Goal: Task Accomplishment & Management: Use online tool/utility

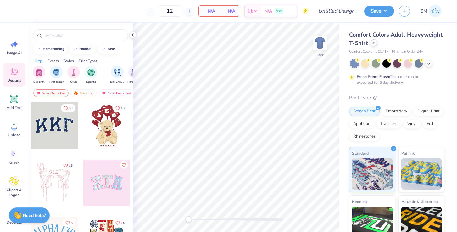
click at [374, 40] on div at bounding box center [374, 42] width 7 height 7
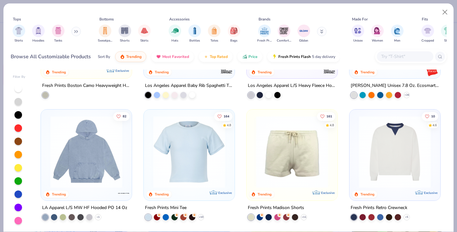
scroll to position [830, 0]
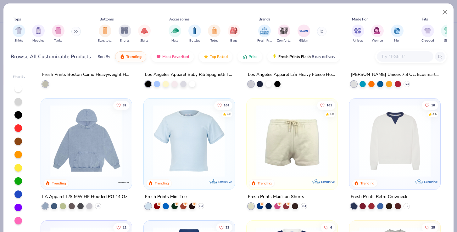
click at [109, 160] on img at bounding box center [86, 141] width 78 height 72
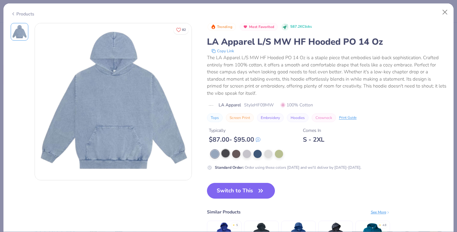
click at [230, 153] on div at bounding box center [226, 153] width 8 height 8
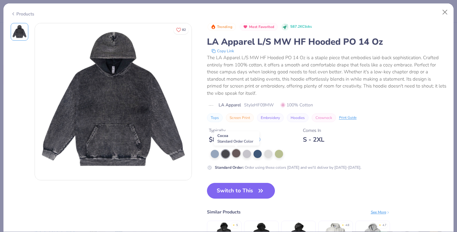
click at [236, 155] on div at bounding box center [236, 153] width 8 height 8
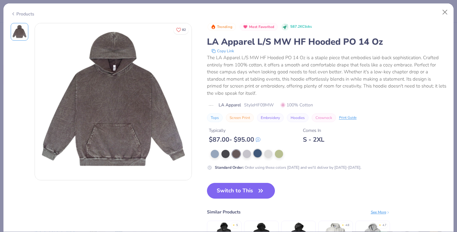
click at [254, 155] on div at bounding box center [258, 153] width 8 height 8
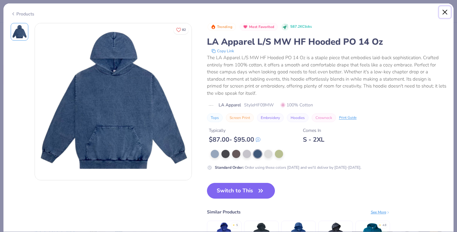
click at [444, 10] on button "Close" at bounding box center [445, 12] width 12 height 12
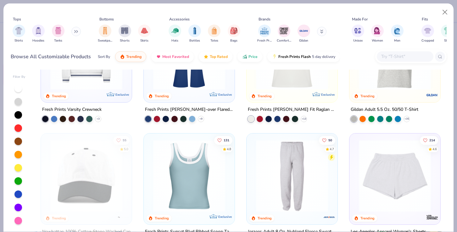
scroll to position [1048, 0]
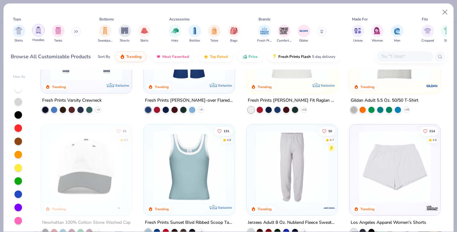
click at [34, 32] on div "filter for Hoodies" at bounding box center [38, 30] width 13 height 13
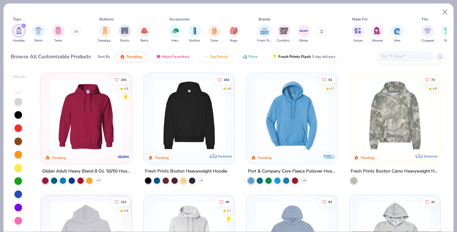
scroll to position [62, 0]
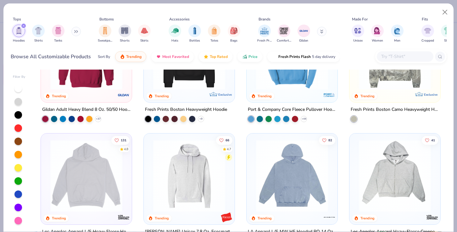
click at [317, 35] on div "Fresh Prints Comfort Colors Gildan" at bounding box center [296, 33] width 79 height 23
click at [321, 34] on button at bounding box center [321, 31] width 9 height 9
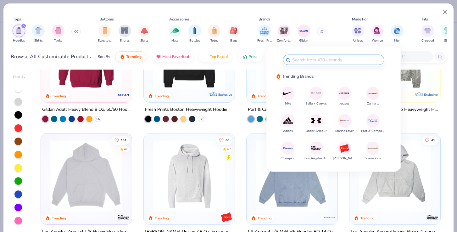
click at [315, 148] on img at bounding box center [316, 148] width 11 height 11
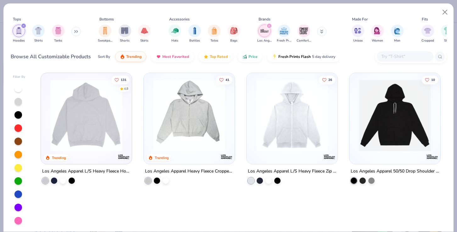
click at [85, 114] on img at bounding box center [86, 115] width 78 height 72
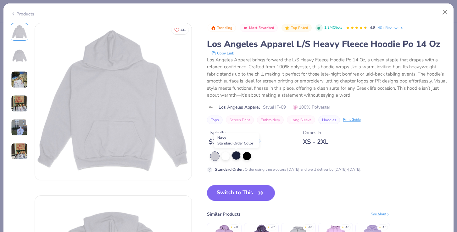
click at [238, 154] on div at bounding box center [236, 155] width 8 height 8
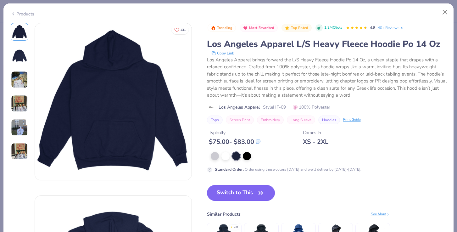
click at [250, 195] on button "Switch to This" at bounding box center [241, 193] width 68 height 16
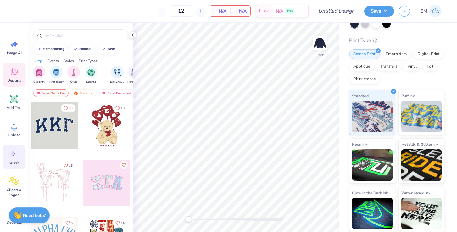
scroll to position [17, 0]
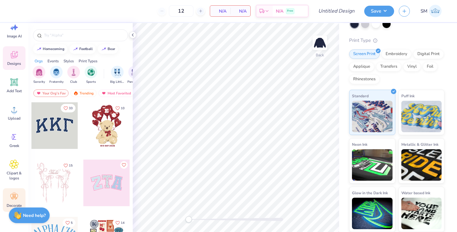
click at [14, 194] on circle at bounding box center [14, 194] width 4 height 4
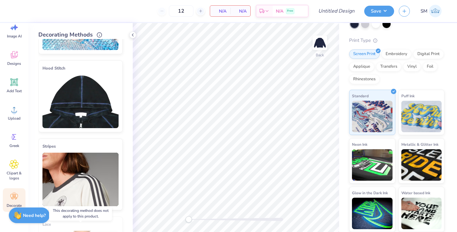
scroll to position [0, 0]
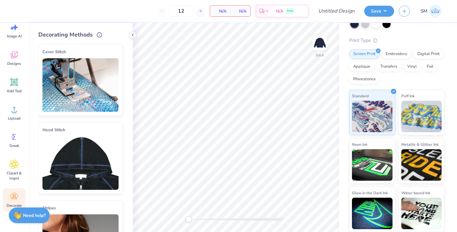
click at [80, 159] on img at bounding box center [81, 163] width 76 height 54
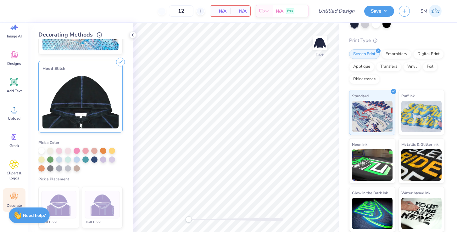
scroll to position [62, 0]
click at [42, 158] on div at bounding box center [41, 159] width 6 height 6
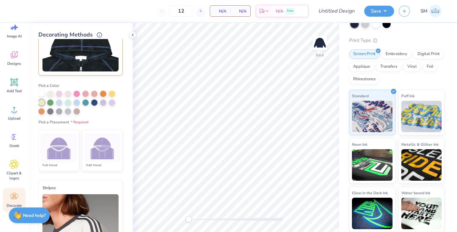
scroll to position [114, 0]
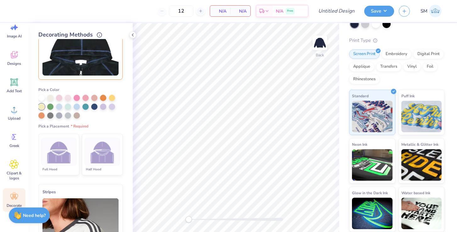
click at [100, 167] on div "Half Hood" at bounding box center [102, 169] width 35 height 5
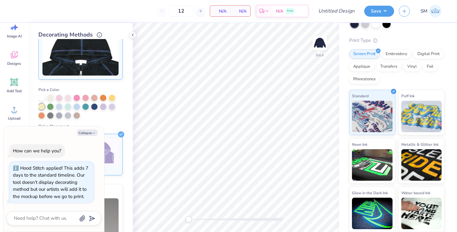
click at [87, 135] on button "Collapse" at bounding box center [87, 132] width 21 height 7
type textarea "x"
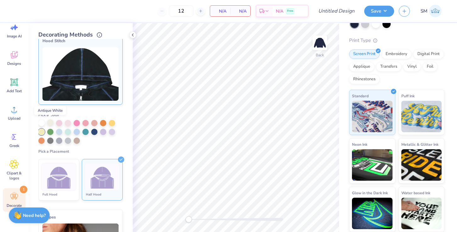
scroll to position [90, 0]
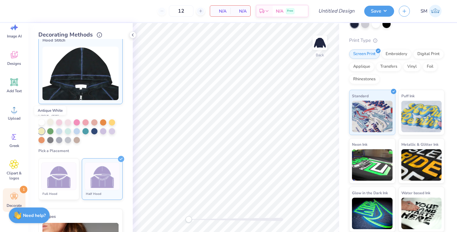
click at [49, 124] on div at bounding box center [50, 122] width 6 height 6
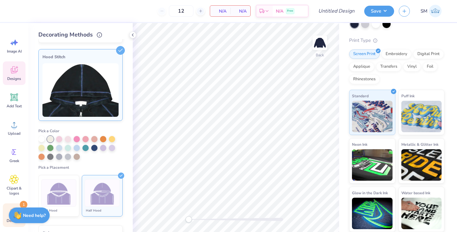
scroll to position [0, 0]
click at [243, 12] on span "N/A" at bounding box center [240, 11] width 13 height 7
click at [216, 11] on span "N/A" at bounding box center [220, 11] width 13 height 7
click at [15, 95] on icon at bounding box center [13, 98] width 9 height 9
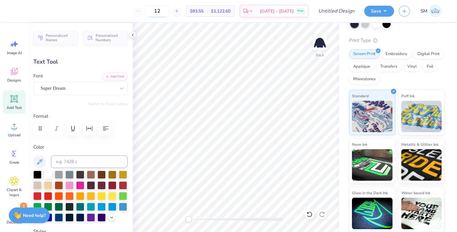
scroll to position [0, 2]
type textarea "ALPHA EPSILON PHI"
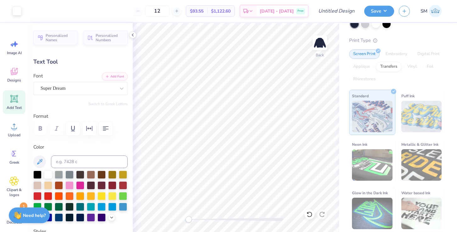
type input "19.05"
type input "1.55"
type input "3.32"
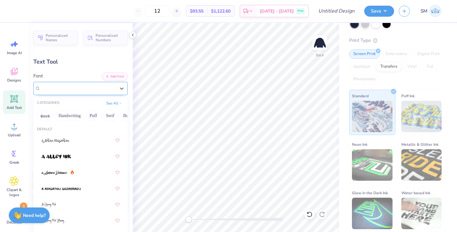
click at [77, 93] on div "Super Dream" at bounding box center [78, 88] width 76 height 10
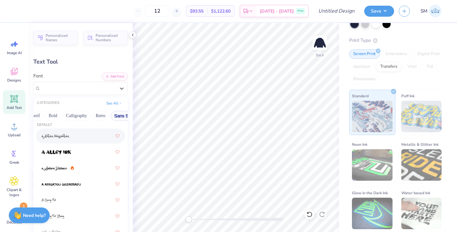
scroll to position [0, 65]
click at [62, 117] on button "Bold" at bounding box center [61, 116] width 15 height 10
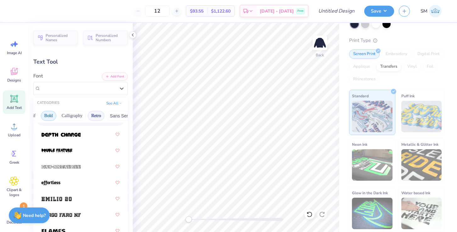
scroll to position [0, 84]
click at [88, 114] on button "Retro" at bounding box center [91, 116] width 17 height 10
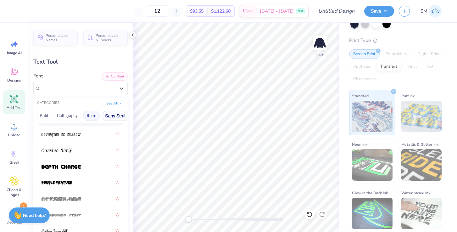
click at [120, 116] on button "Sans Serif" at bounding box center [115, 116] width 27 height 10
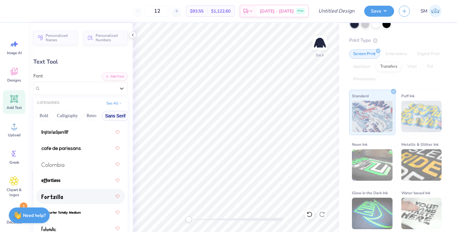
scroll to position [90, 0]
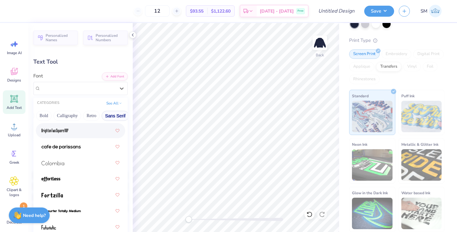
type input "x"
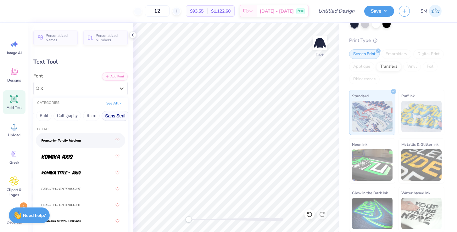
scroll to position [0, 0]
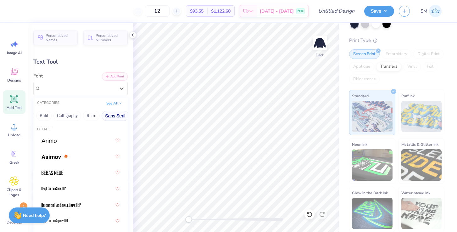
type input "a"
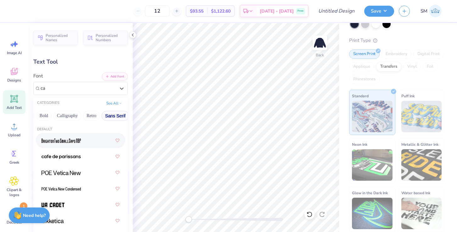
type input "c"
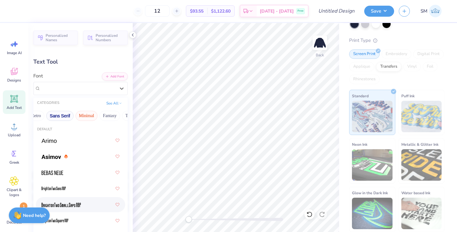
scroll to position [0, 140]
click at [86, 115] on button "Minimal" at bounding box center [86, 116] width 22 height 10
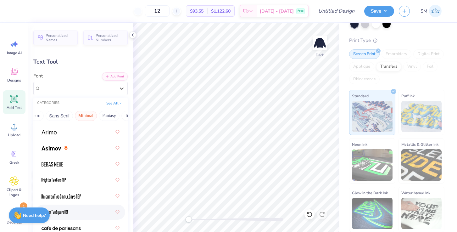
scroll to position [0, 0]
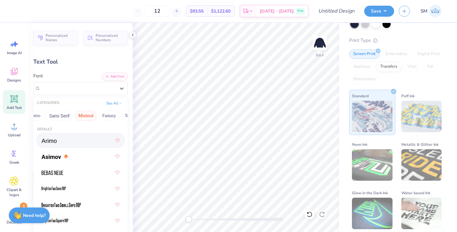
click at [79, 141] on div at bounding box center [81, 140] width 78 height 11
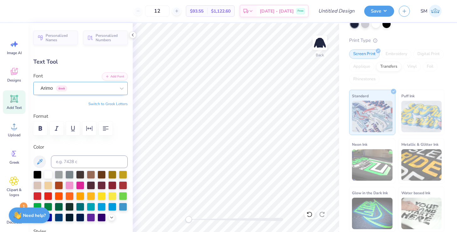
click at [86, 89] on div "Arimo Greek" at bounding box center [78, 88] width 76 height 10
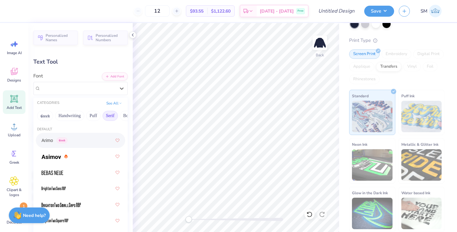
click at [111, 116] on button "Serif" at bounding box center [110, 116] width 15 height 10
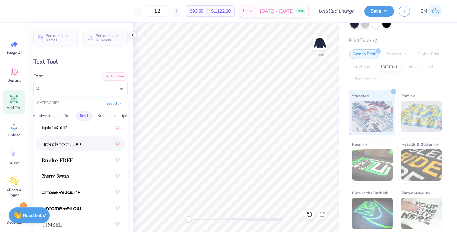
scroll to position [79, 0]
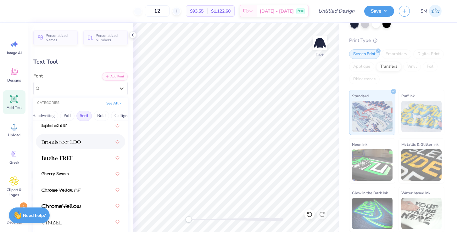
click at [95, 140] on div at bounding box center [81, 141] width 78 height 11
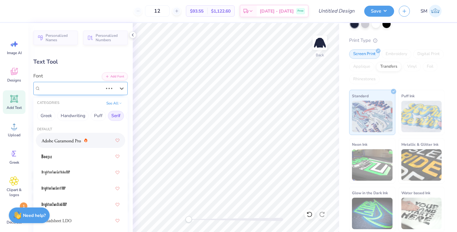
click at [110, 91] on div at bounding box center [109, 88] width 11 height 6
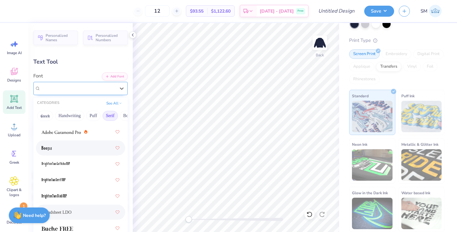
scroll to position [11, 0]
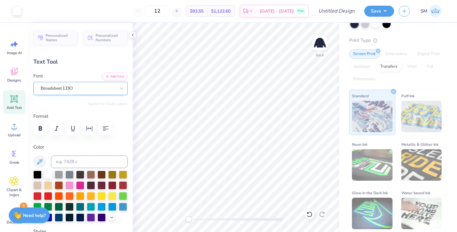
type input "1.31"
type input "3.44"
click at [88, 85] on div "Broadsheet LDO" at bounding box center [78, 88] width 76 height 10
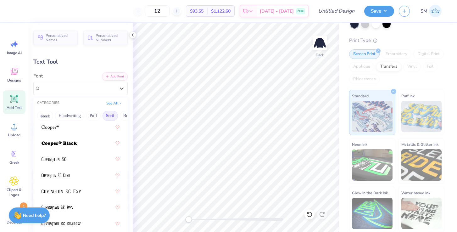
scroll to position [415, 0]
click at [81, 129] on div at bounding box center [81, 126] width 78 height 11
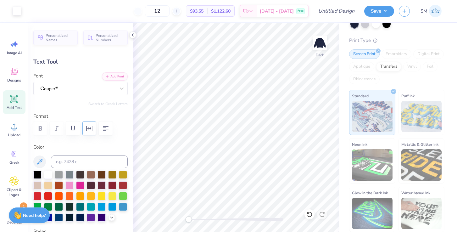
type input "1.39"
type input "3.42"
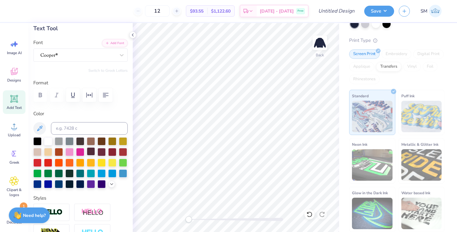
scroll to position [34, 0]
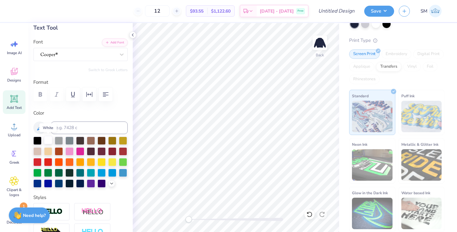
click at [48, 141] on div at bounding box center [48, 140] width 8 height 8
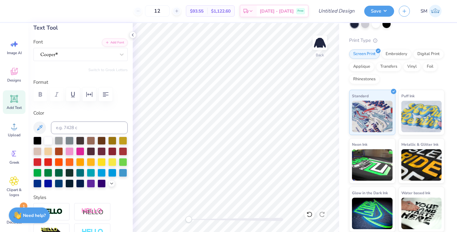
type input "7.81"
type input "0.57"
type input "3.43"
type input "7.04"
type input "0.51"
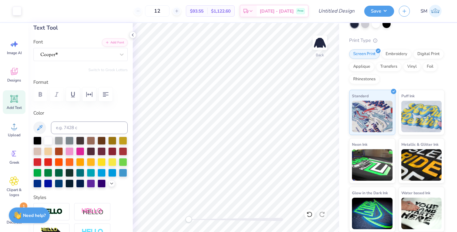
type input "3.00"
type input "6.12"
type input "0.45"
click at [228, 126] on li "Duplicate" at bounding box center [230, 126] width 49 height 12
type input "4.00"
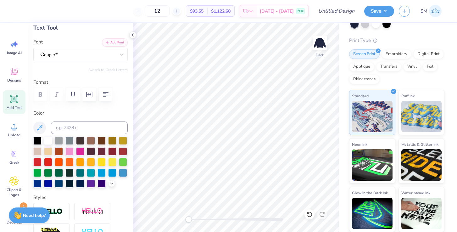
scroll to position [0, 0]
type textarea "1809"
type input "1.12"
type input "0.43"
type input "8.32"
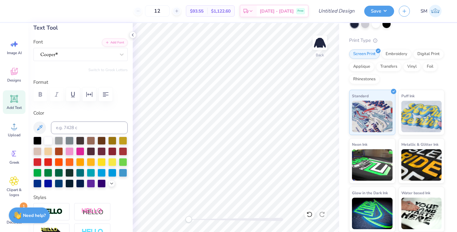
type input "6.72"
type input "2.59"
type input "13.58"
type input "9.59"
type input "3.69"
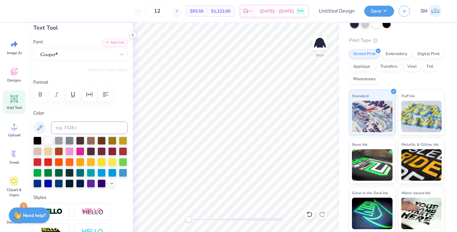
type input "12.93"
click at [68, 51] on div at bounding box center [78, 54] width 76 height 10
type input "11.22"
type input "4.32"
type input "12.31"
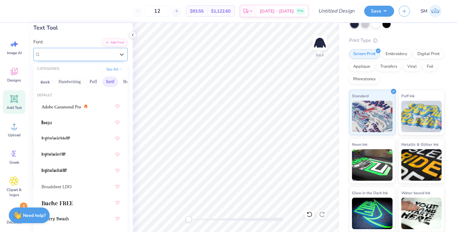
click at [73, 48] on div at bounding box center [80, 54] width 94 height 13
click at [111, 80] on button "Serif" at bounding box center [110, 82] width 15 height 10
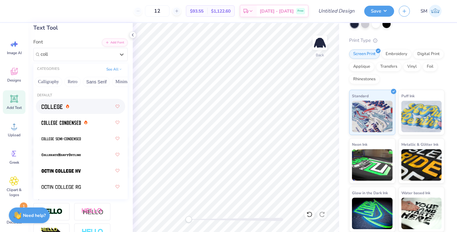
click at [57, 105] on img at bounding box center [52, 107] width 21 height 4
type input "coll"
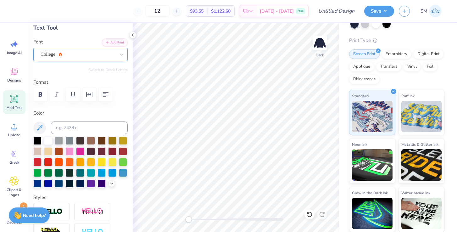
click at [73, 56] on div "College" at bounding box center [78, 54] width 76 height 10
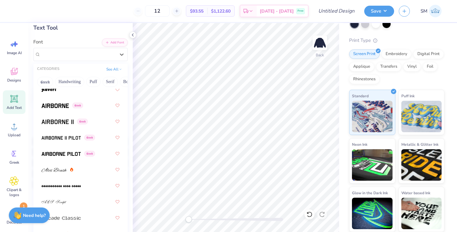
scroll to position [146, 0]
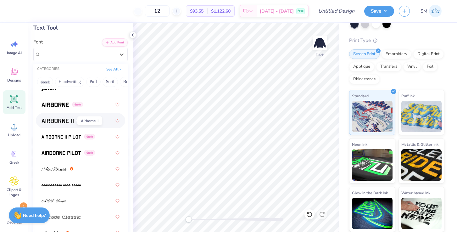
click at [55, 121] on img at bounding box center [58, 121] width 32 height 4
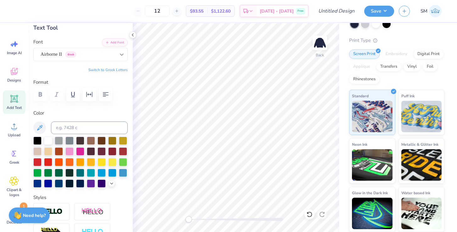
click at [121, 54] on icon at bounding box center [122, 55] width 4 height 2
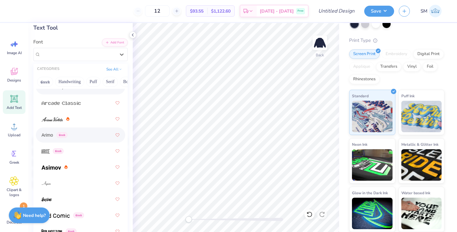
scroll to position [261, 0]
click at [116, 68] on button "See All" at bounding box center [115, 68] width 20 height 6
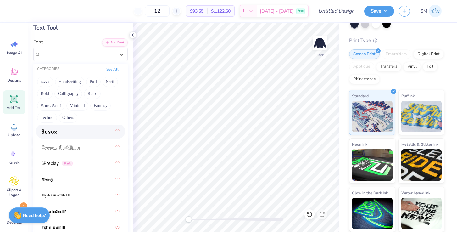
scroll to position [606, 0]
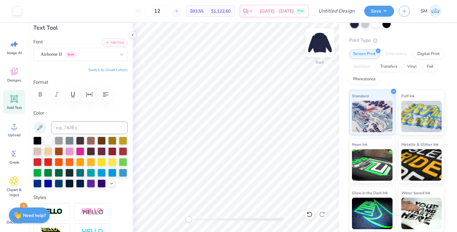
click at [319, 44] on img at bounding box center [320, 42] width 25 height 25
click at [320, 44] on img at bounding box center [320, 42] width 25 height 25
type input "6.12"
type input "0.45"
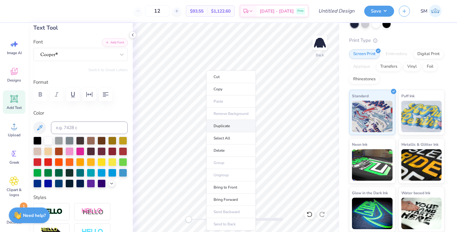
click at [226, 125] on li "Duplicate" at bounding box center [231, 126] width 49 height 12
type input "4.00"
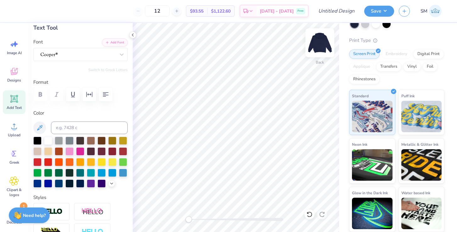
click at [323, 41] on div "Back" at bounding box center [236, 127] width 207 height 209
click at [325, 46] on div "Back" at bounding box center [236, 127] width 207 height 209
click at [322, 46] on img at bounding box center [320, 42] width 25 height 25
type input "6.23"
type input "6.04"
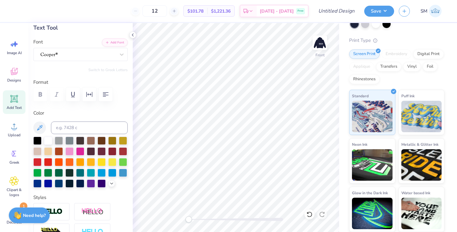
type input "10.64"
type input "0.78"
type input "6.00"
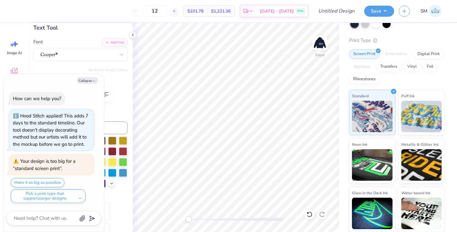
type textarea "x"
type input "14.34"
type input "1.05"
type input "8.50"
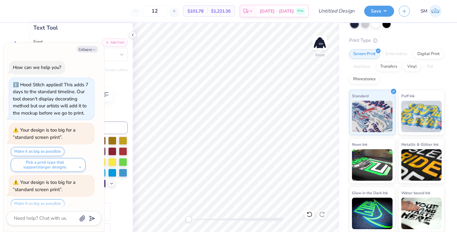
scroll to position [21, 0]
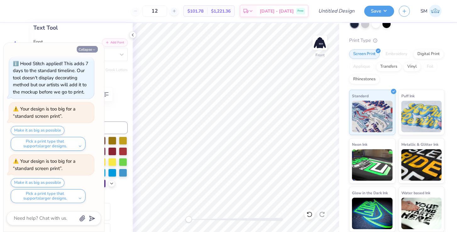
click at [89, 51] on button "Collapse" at bounding box center [87, 49] width 21 height 7
type textarea "x"
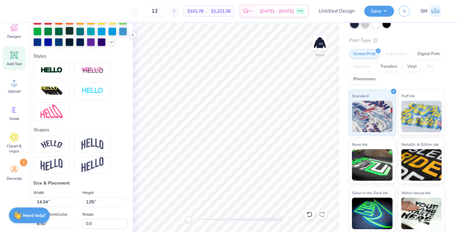
scroll to position [176, 0]
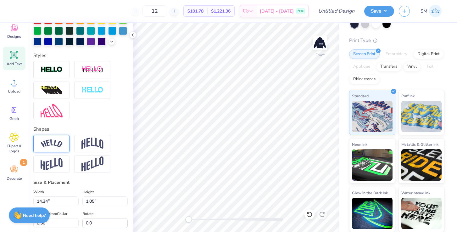
click at [56, 149] on div at bounding box center [51, 143] width 36 height 17
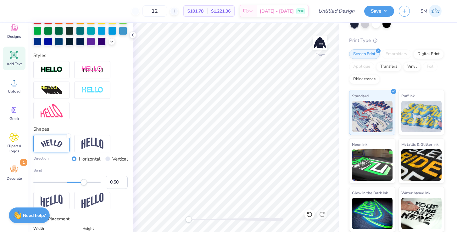
scroll to position [0, 1]
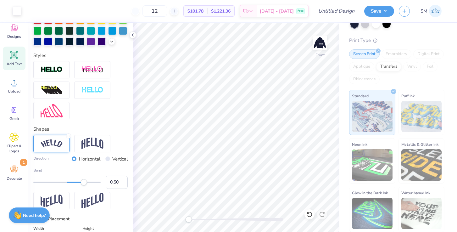
type input "15.33"
type input "3.09"
type input "6.04"
type input "0.16"
drag, startPoint x: 84, startPoint y: 184, endPoint x: 72, endPoint y: 185, distance: 11.7
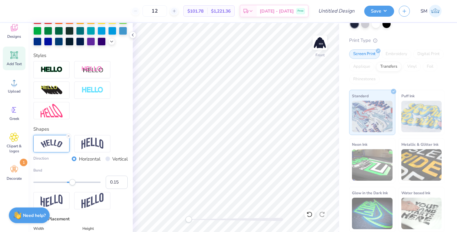
click at [72, 185] on div "Accessibility label" at bounding box center [72, 182] width 6 height 6
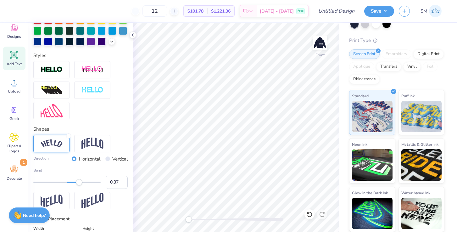
type input "0.38"
drag, startPoint x: 72, startPoint y: 182, endPoint x: 80, endPoint y: 183, distance: 7.6
click at [80, 183] on div "Accessibility label" at bounding box center [80, 182] width 6 height 6
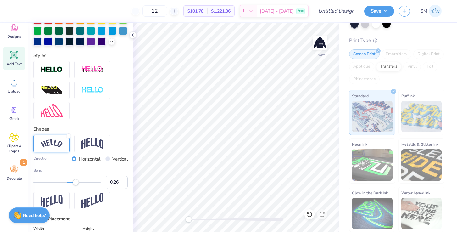
type input "0.25"
drag, startPoint x: 80, startPoint y: 183, endPoint x: 76, endPoint y: 183, distance: 4.4
click at [76, 183] on div "Accessibility label" at bounding box center [75, 182] width 6 height 6
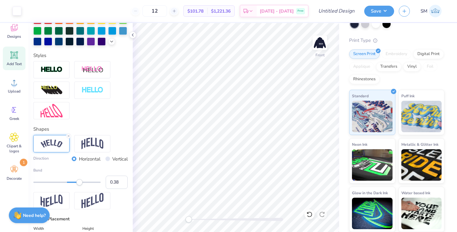
type input "0.39"
drag, startPoint x: 76, startPoint y: 183, endPoint x: 80, endPoint y: 183, distance: 4.1
click at [80, 183] on div "Accessibility label" at bounding box center [80, 182] width 6 height 6
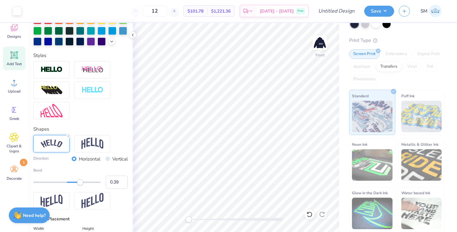
type input "15.03"
type input "2.29"
type input "7.12"
type input "12.85"
type input "1.96"
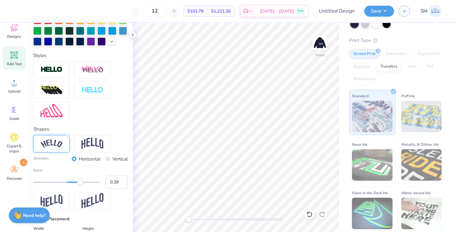
type input "7.04"
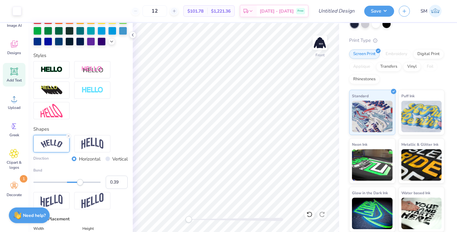
scroll to position [44, 0]
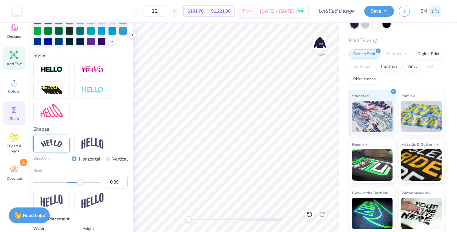
click at [16, 121] on span "Greek" at bounding box center [14, 118] width 10 height 5
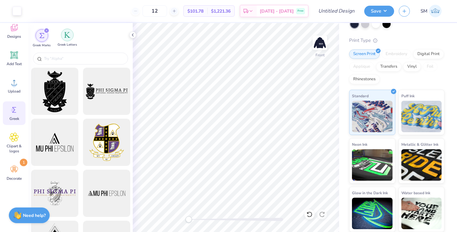
click at [68, 39] on div "filter for Greek Letters" at bounding box center [67, 35] width 13 height 13
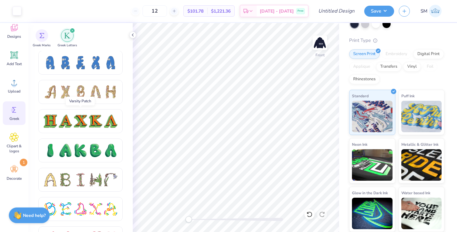
scroll to position [647, 0]
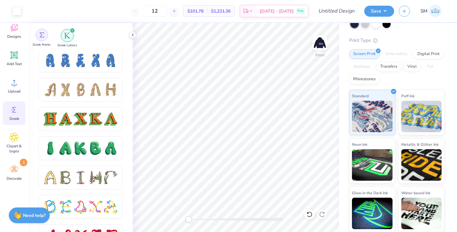
click at [43, 37] on img "filter for Greek Marks" at bounding box center [41, 34] width 5 height 5
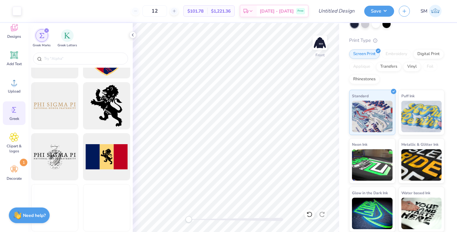
scroll to position [410, 0]
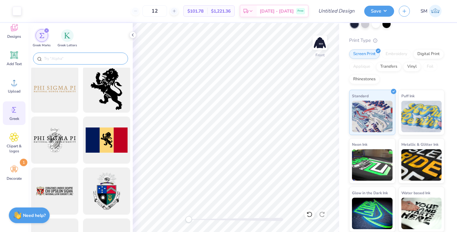
click at [75, 61] on input "text" at bounding box center [83, 58] width 81 height 6
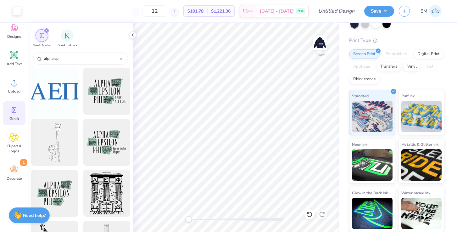
type input "alpha ep"
click at [55, 90] on div at bounding box center [55, 91] width 52 height 52
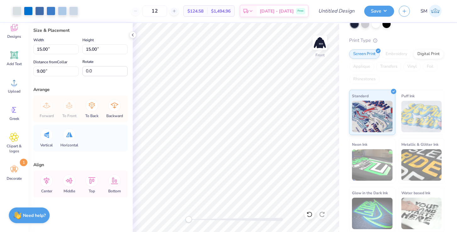
scroll to position [0, 0]
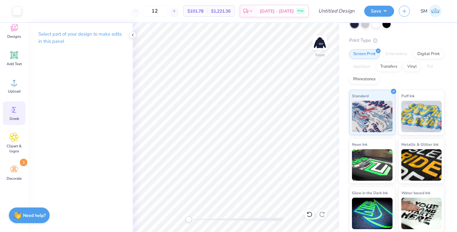
click at [17, 106] on icon at bounding box center [13, 109] width 9 height 9
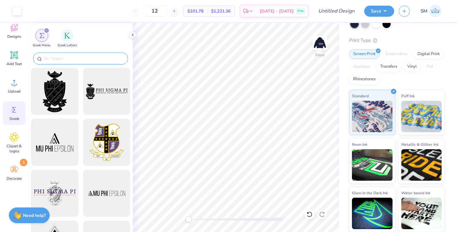
click at [74, 58] on input "text" at bounding box center [83, 58] width 81 height 6
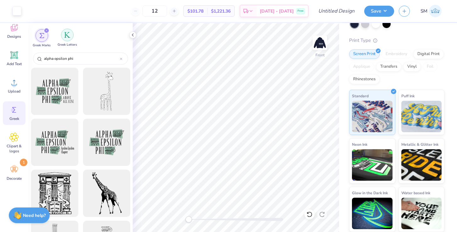
type input "alpha epsilon phi"
click at [66, 32] on img "filter for Greek Letters" at bounding box center [67, 35] width 6 height 6
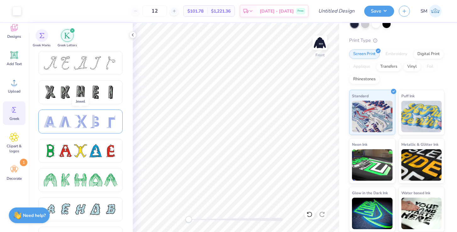
click at [52, 122] on div at bounding box center [50, 121] width 13 height 13
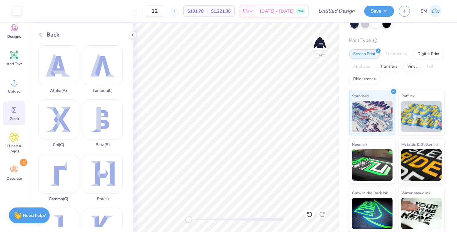
click at [43, 32] on icon at bounding box center [41, 35] width 6 height 6
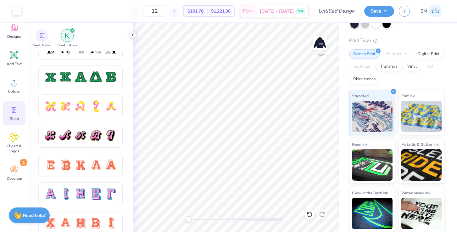
scroll to position [358, 0]
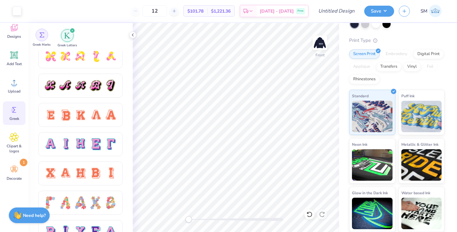
click at [45, 37] on div "filter for Greek Marks" at bounding box center [42, 35] width 13 height 13
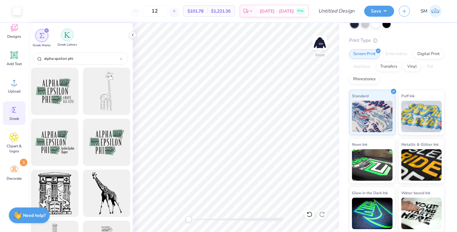
click at [68, 37] on img "filter for Greek Letters" at bounding box center [67, 35] width 6 height 6
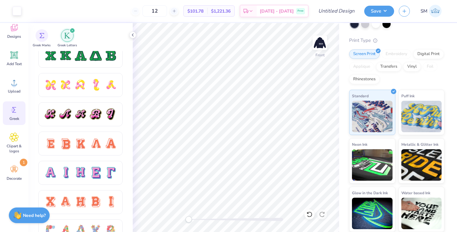
scroll to position [357, 0]
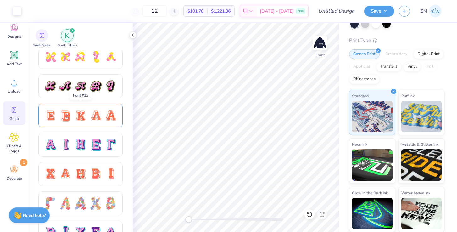
click at [98, 117] on div at bounding box center [95, 115] width 13 height 13
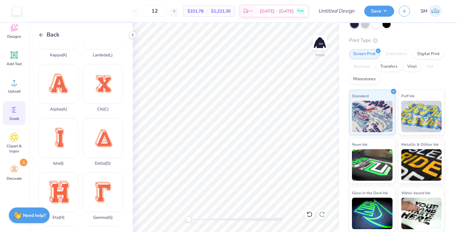
scroll to position [91, 0]
click at [67, 91] on div "Alpha ( A )" at bounding box center [58, 87] width 40 height 48
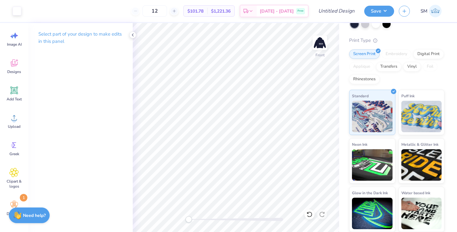
scroll to position [0, 0]
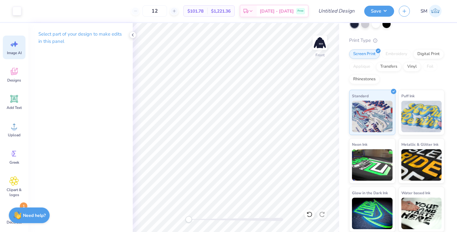
click at [14, 46] on icon at bounding box center [13, 43] width 9 height 9
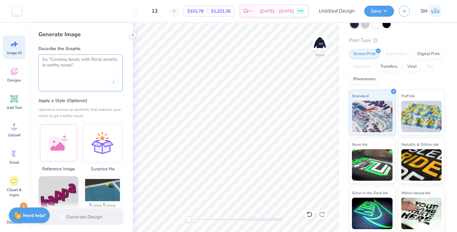
click at [70, 66] on textarea at bounding box center [81, 65] width 76 height 16
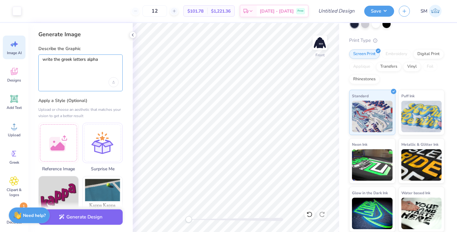
type textarea "write the greek letters alpha"
drag, startPoint x: 103, startPoint y: 58, endPoint x: 42, endPoint y: 60, distance: 61.1
click at [42, 60] on div "write the greek letters alpha" at bounding box center [80, 72] width 84 height 37
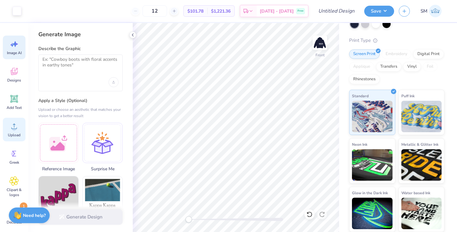
click at [14, 134] on span "Upload" at bounding box center [14, 135] width 13 height 5
click at [12, 102] on icon at bounding box center [13, 98] width 9 height 9
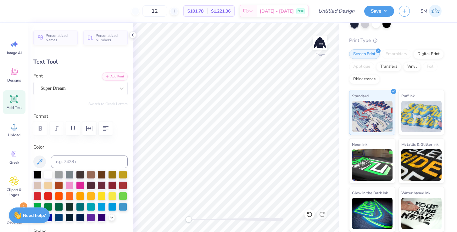
paste textarea "[URL][DOMAIN_NAME]"
type textarea "[URL][DOMAIN_NAME]"
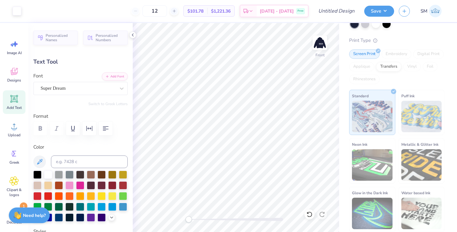
type input "21.24"
type input "0.59"
type input "16.21"
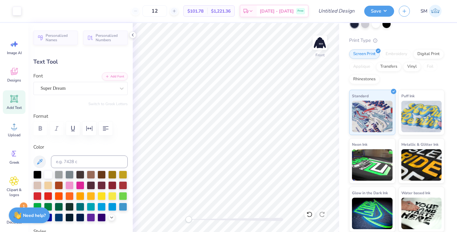
click at [13, 106] on span "Add Text" at bounding box center [14, 107] width 15 height 5
type input "7.71"
type input "2.23"
type input "15.38"
paste textarea ", , and"
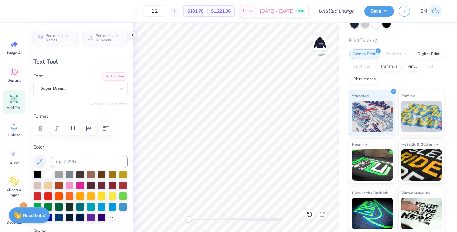
type textarea ", , and"
type input "8.44"
type input "2.65"
type input "15.17"
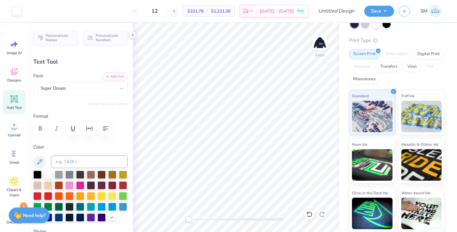
click at [17, 97] on icon at bounding box center [13, 98] width 9 height 9
type input "7.71"
type input "2.23"
type input "15.38"
type textarea "()"
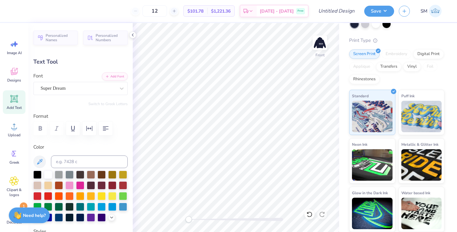
type input "2.53"
type input "2.99"
type input "15.00"
click at [71, 90] on div "Super Dream" at bounding box center [78, 88] width 76 height 10
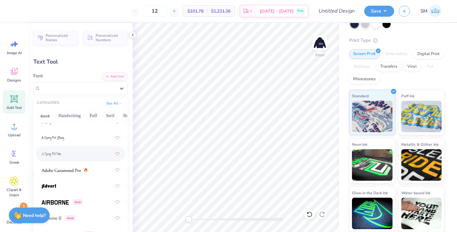
scroll to position [84, 0]
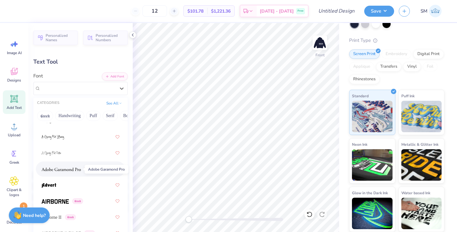
click at [65, 171] on img at bounding box center [61, 169] width 39 height 4
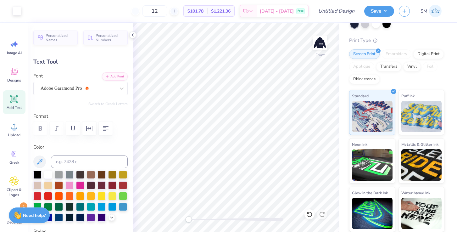
click at [14, 101] on icon at bounding box center [14, 99] width 6 height 6
type input "7.71"
type input "2.23"
type input "15.38"
click at [10, 125] on icon at bounding box center [13, 126] width 9 height 9
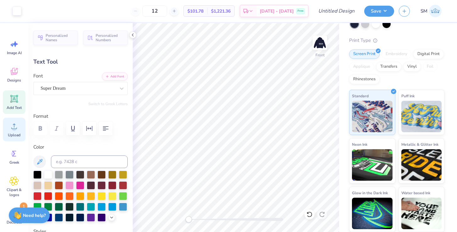
click at [17, 138] on div "Upload" at bounding box center [14, 130] width 23 height 24
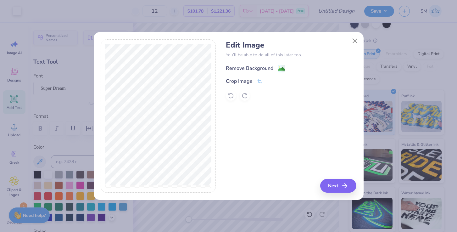
click at [279, 65] on image at bounding box center [281, 68] width 7 height 7
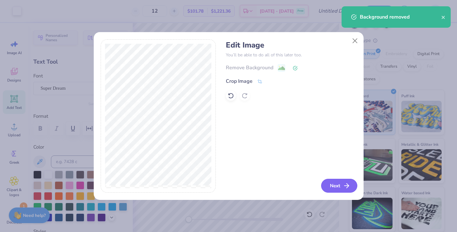
click at [343, 183] on button "Next" at bounding box center [339, 186] width 36 height 14
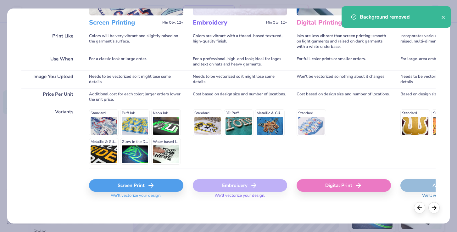
scroll to position [82, 0]
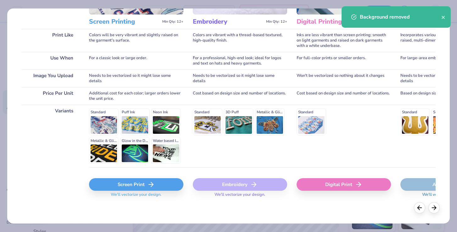
click at [122, 192] on span "We'll vectorize your design." at bounding box center [136, 196] width 56 height 9
click at [125, 187] on div "Screen Print" at bounding box center [136, 184] width 94 height 13
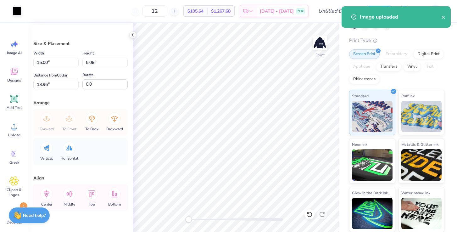
click at [18, 16] on div "Art colors" at bounding box center [10, 11] width 21 height 22
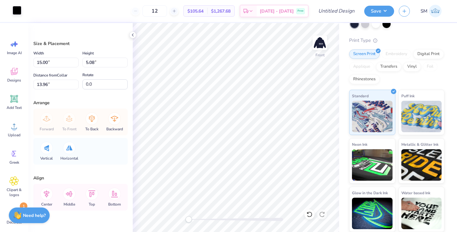
click at [18, 13] on div at bounding box center [17, 10] width 9 height 9
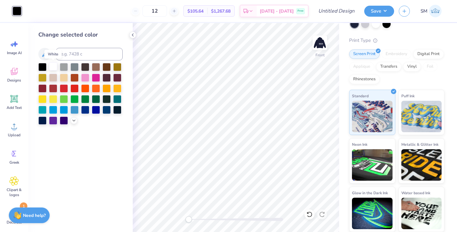
click at [54, 68] on div at bounding box center [53, 66] width 8 height 8
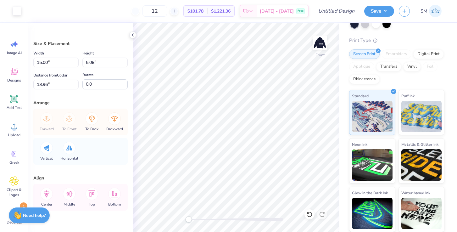
type input "7.66"
type input "2.59"
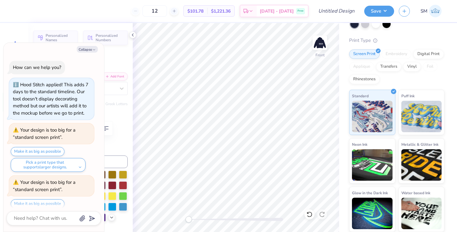
scroll to position [73, 0]
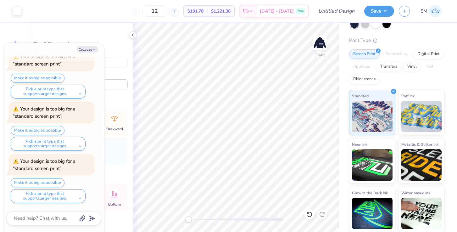
type textarea "x"
type input "5.93"
type input "2.01"
type input "8.53"
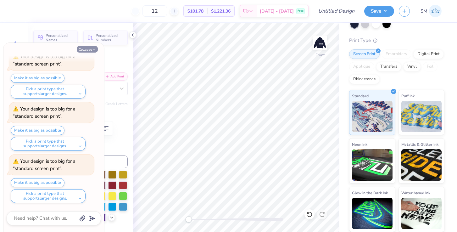
click at [87, 49] on button "Collapse" at bounding box center [87, 49] width 21 height 7
type textarea "x"
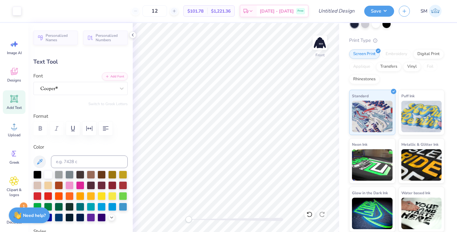
click at [15, 100] on icon at bounding box center [14, 99] width 6 height 6
type input "7.71"
type input "2.23"
type input "15.38"
click at [88, 85] on div "Super Dream" at bounding box center [78, 88] width 76 height 10
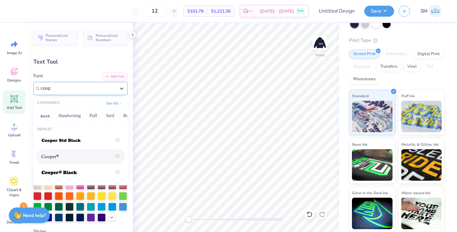
click at [70, 159] on div at bounding box center [81, 156] width 78 height 11
type input "coop"
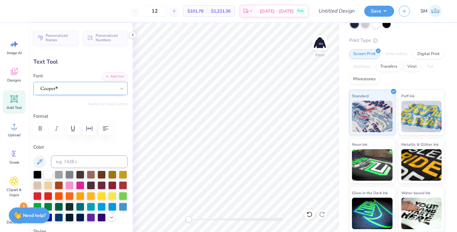
scroll to position [0, 1]
type textarea "TUCSON [US_STATE]"
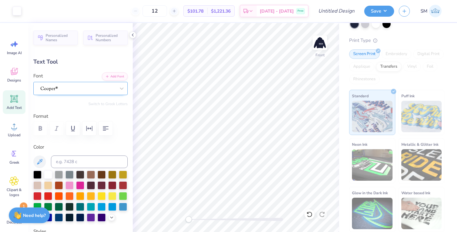
type input "15.75"
type input "6.19"
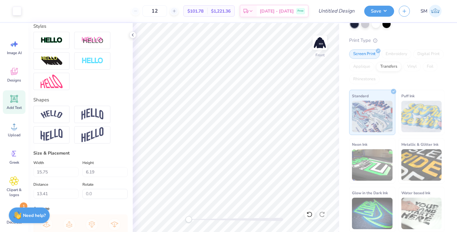
scroll to position [196, 0]
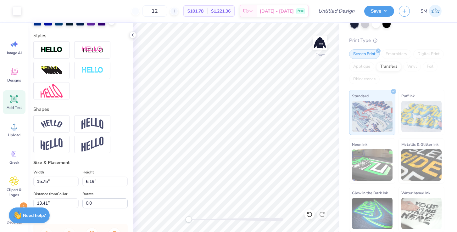
type input "17.34"
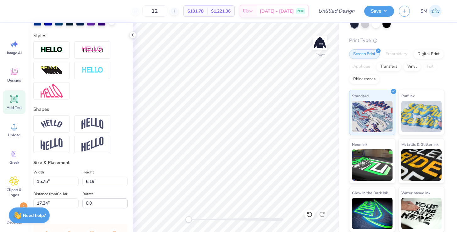
type input "14.27"
type input "5.61"
type input "14.00"
type textarea "[US_STATE]"
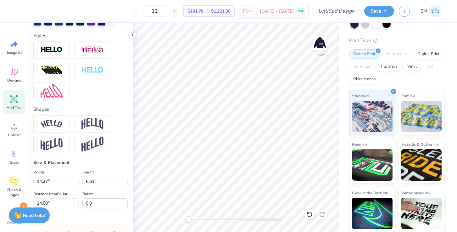
scroll to position [0, 0]
type input "2.14"
click at [264, 127] on li "Duplicate" at bounding box center [273, 126] width 49 height 12
type input "16.43"
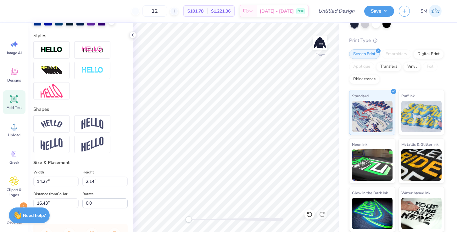
type textarea "[GEOGRAPHIC_DATA]"
type input "12.62"
type input "2.15"
type input "16.50"
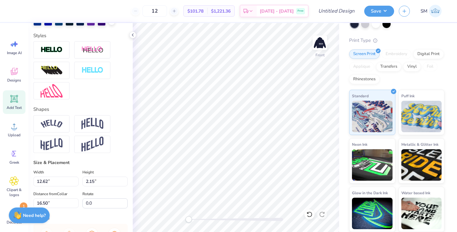
type input "14.27"
type input "2.14"
type input "15.43"
type input "12.62"
type input "2.15"
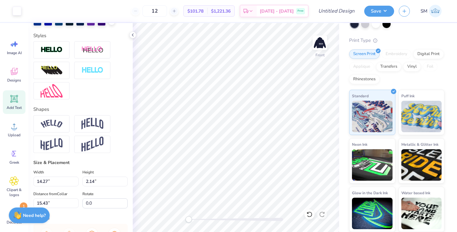
type input "12.77"
type input "5.91"
type input "1.01"
type input "14.84"
type input "7.06"
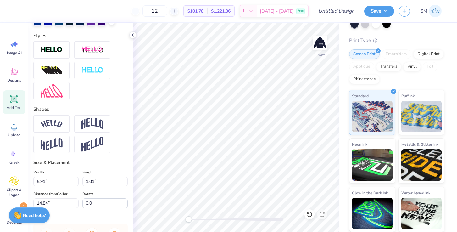
type input "1.20"
type input "12.12"
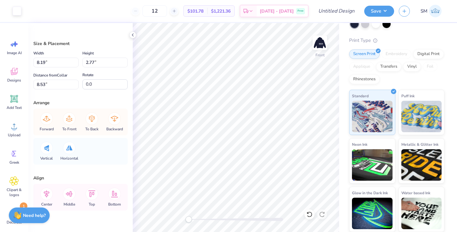
type input "8.19"
type input "2.77"
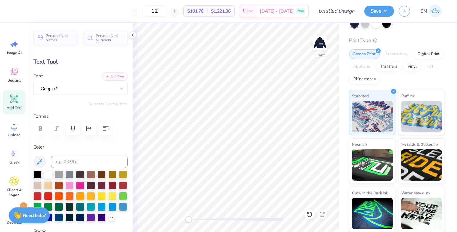
type input "14.27"
type input "2.14"
type input "18.14"
type input "7.20"
type input "1.08"
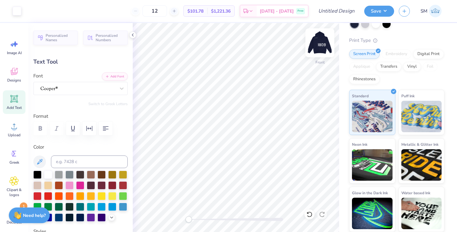
click at [321, 42] on img at bounding box center [320, 42] width 25 height 25
type input "12.46"
type input "4.41"
type input "12.30"
type textarea "1909"
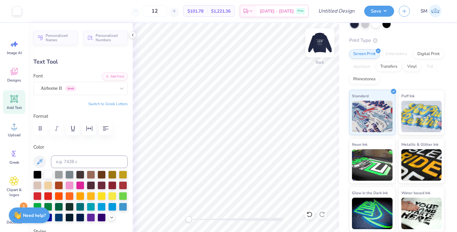
click at [320, 48] on img at bounding box center [320, 42] width 25 height 25
type input "7.20"
type input "1.08"
type input "15.42"
click at [12, 108] on span "Add Text" at bounding box center [14, 107] width 15 height 5
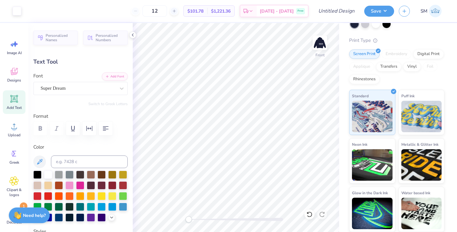
type input "7.71"
type input "2.23"
type input "15.38"
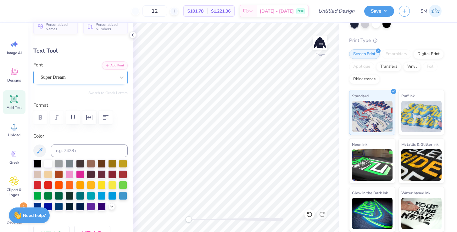
click at [76, 80] on div "Super Dream" at bounding box center [78, 77] width 76 height 10
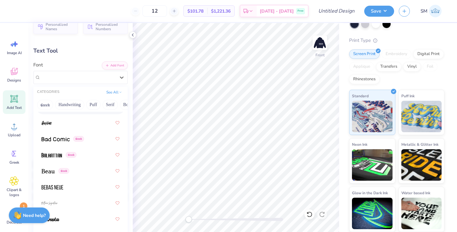
scroll to position [0, 21]
click at [89, 105] on button "Serif" at bounding box center [88, 105] width 15 height 10
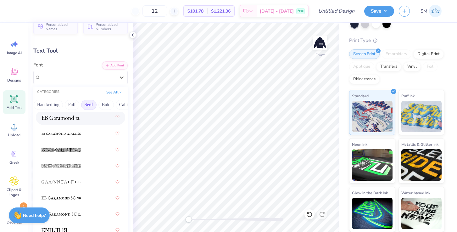
click at [91, 105] on button "Serif" at bounding box center [88, 105] width 15 height 10
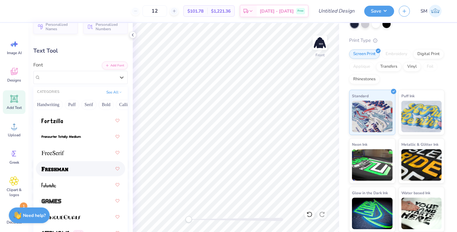
scroll to position [1958, 0]
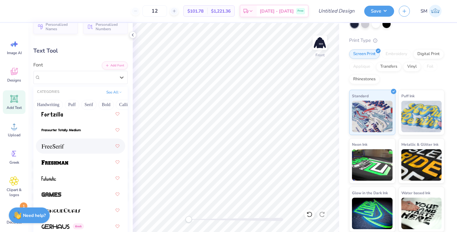
click at [82, 143] on div at bounding box center [81, 145] width 78 height 11
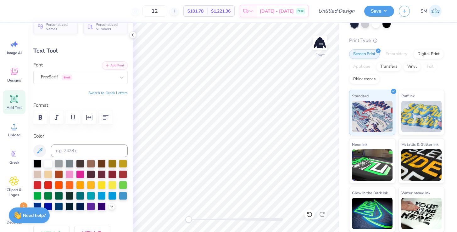
type textarea "1909"
type input "5.89"
type input "2.22"
type input "18.46"
type input "4.38"
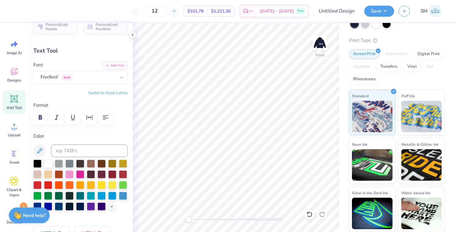
type input "1.66"
click at [255, 128] on li "Duplicate" at bounding box center [261, 126] width 49 height 12
type input "18.62"
type textarea "20"
type input "2.24"
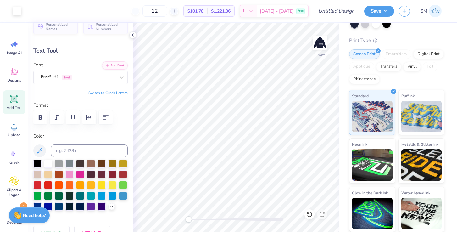
type input "1.64"
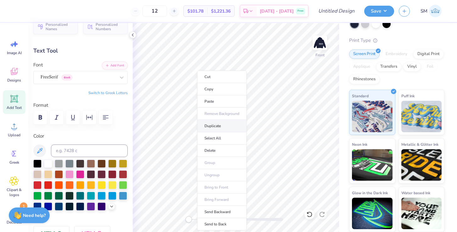
click at [214, 126] on li "Duplicate" at bounding box center [221, 126] width 49 height 12
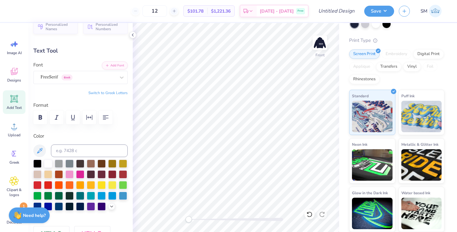
type input "15.85"
type textarea "25"
type input "7.06"
type input "1.20"
type input "13.05"
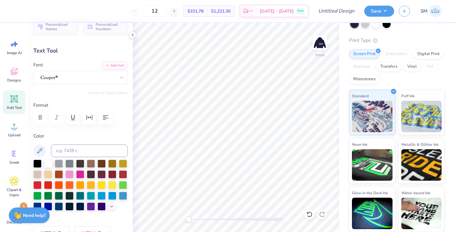
type input "5.59"
type input "0.95"
type input "13.07"
type input "7.20"
type input "1.08"
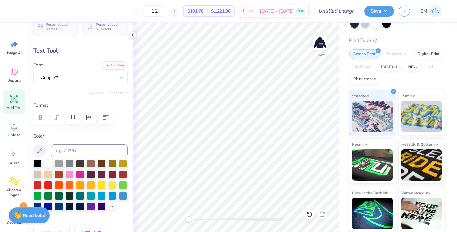
type input "15.42"
type input "5.81"
type input "0.87"
type input "4.38"
type input "1.66"
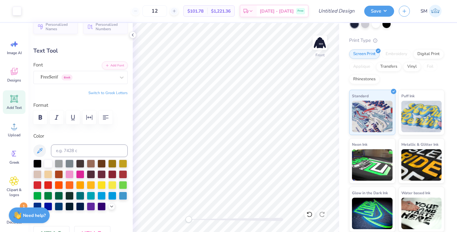
type input "17.19"
type input "3.10"
type input "1.17"
type input "2.24"
type input "1.64"
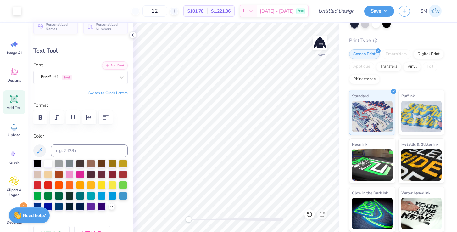
type input "14.85"
type input "1.63"
type input "14.87"
type input "2.15"
type input "1.67"
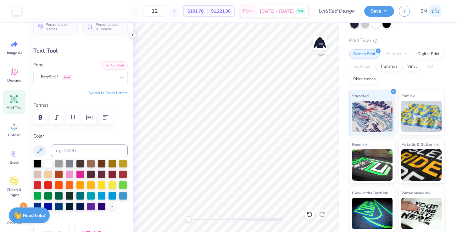
type input "14.85"
type input "2.17"
type input "1.68"
type input "14.84"
type input "2.24"
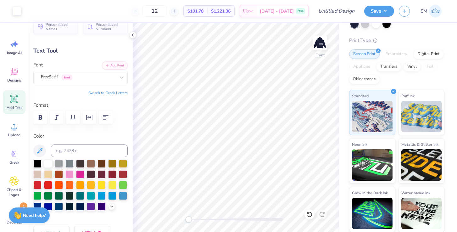
type input "1.63"
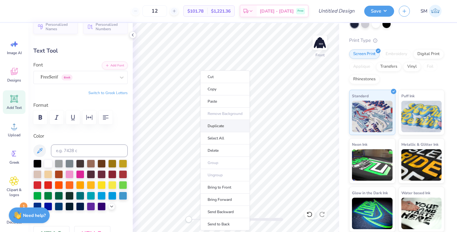
click at [219, 127] on li "Duplicate" at bounding box center [225, 126] width 49 height 12
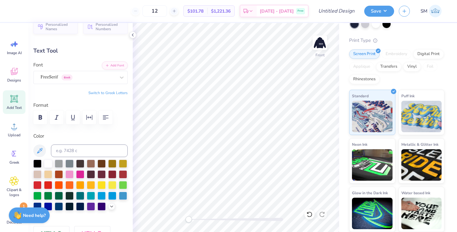
type input "15.87"
type textarea "25"
type input "2.17"
type input "1.68"
type input "14.84"
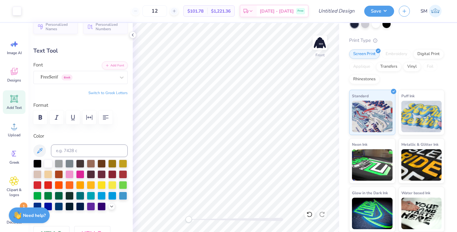
type input "2.15"
type input "1.66"
type input "15.85"
click at [319, 43] on img at bounding box center [320, 42] width 25 height 25
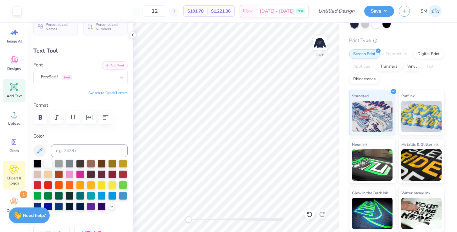
scroll to position [13, 0]
click at [12, 198] on circle at bounding box center [14, 198] width 4 height 4
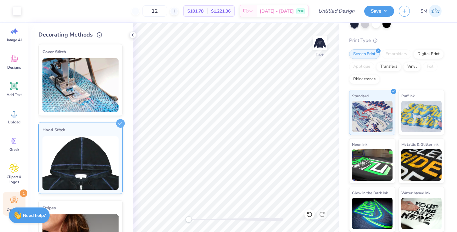
click at [80, 166] on img at bounding box center [81, 163] width 76 height 54
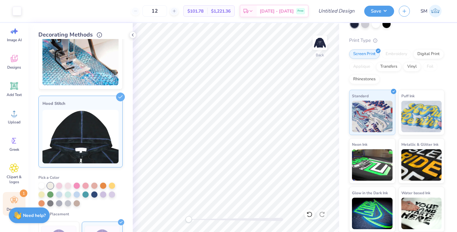
scroll to position [28, 0]
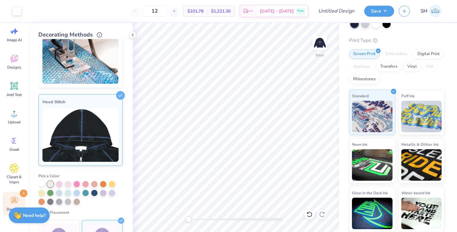
click at [43, 183] on div at bounding box center [41, 183] width 6 height 6
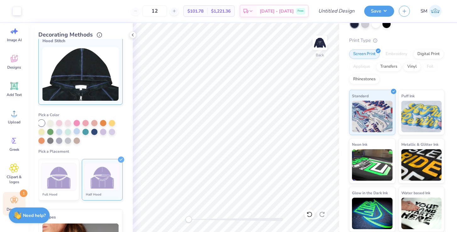
scroll to position [88, 0]
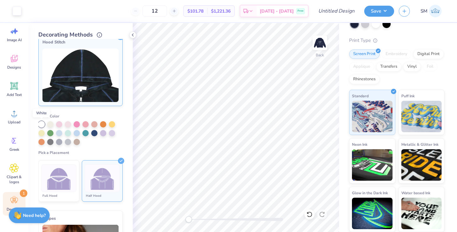
click at [43, 124] on div at bounding box center [41, 124] width 6 height 6
click at [92, 146] on div "Pick a Color Pick a Placement Full Hood Half Hood" at bounding box center [80, 157] width 84 height 96
click at [133, 35] on icon at bounding box center [132, 34] width 5 height 5
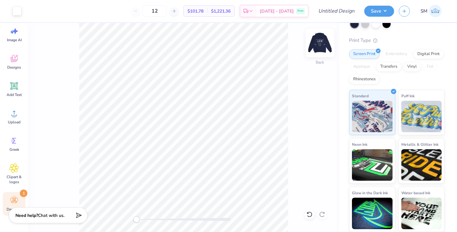
click at [324, 41] on img at bounding box center [320, 42] width 25 height 25
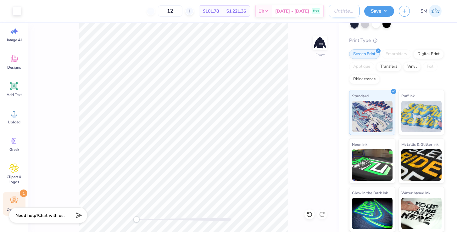
click at [347, 12] on input "Design Title" at bounding box center [344, 11] width 31 height 13
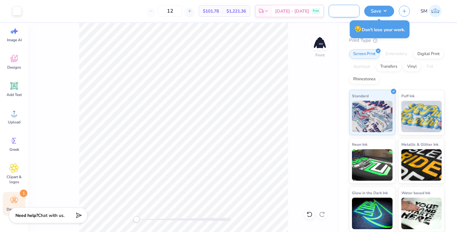
scroll to position [0, 21]
type input "Initiation hoodies"
click at [378, 12] on button "Save" at bounding box center [380, 10] width 30 height 11
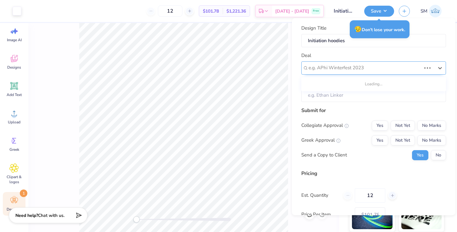
click at [348, 67] on div at bounding box center [365, 68] width 113 height 9
click at [299, 93] on div "Design Title Initiation hoodies Deal e.g. APhi Winterfest 2023 Client Submit fo…" at bounding box center [374, 116] width 164 height 197
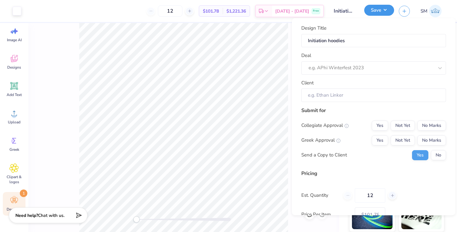
click at [376, 13] on button "Save" at bounding box center [380, 10] width 30 height 11
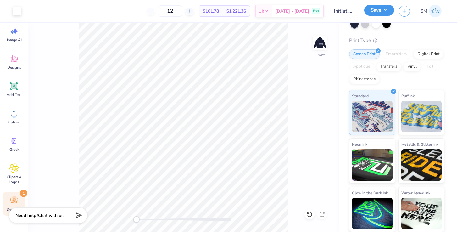
click at [379, 13] on button "Save" at bounding box center [380, 10] width 30 height 11
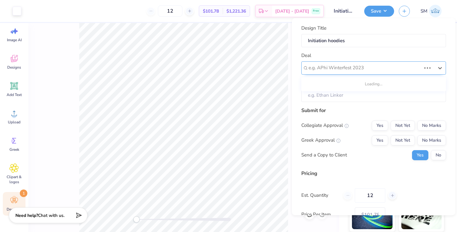
click at [355, 68] on div at bounding box center [365, 68] width 113 height 9
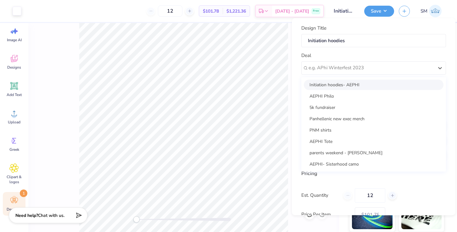
click at [349, 86] on div "Initiation hoodies- AEPHI" at bounding box center [374, 84] width 140 height 10
type input "[PERSON_NAME]"
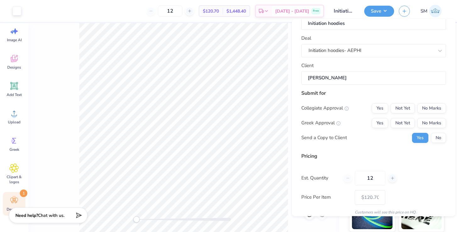
scroll to position [20, 0]
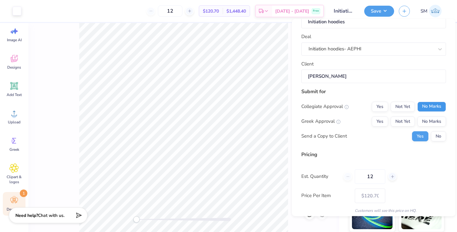
click at [425, 108] on button "No Marks" at bounding box center [432, 107] width 29 height 10
click at [384, 120] on button "Yes" at bounding box center [380, 121] width 16 height 10
type input "$120.70"
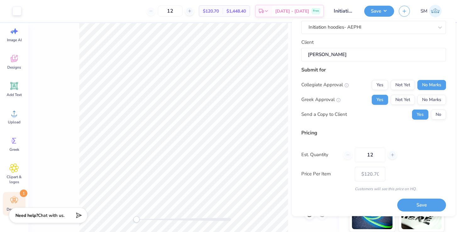
scroll to position [43, 0]
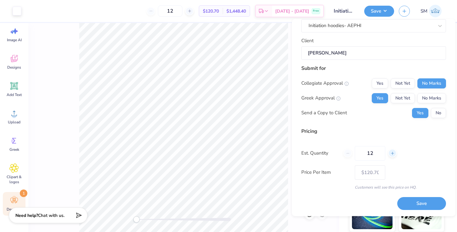
click at [394, 155] on icon at bounding box center [393, 153] width 4 height 4
type input "13"
type input "$119.61"
click at [378, 153] on input "13" at bounding box center [370, 153] width 31 height 14
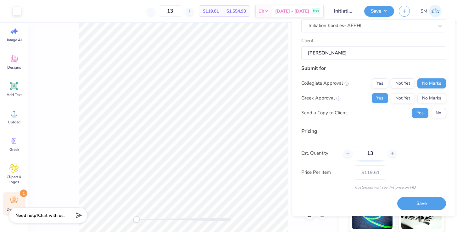
type input "1"
click at [366, 154] on input "0100" at bounding box center [370, 153] width 31 height 14
click at [418, 156] on div "Est. Quantity 100" at bounding box center [374, 153] width 145 height 14
click at [419, 204] on button "Save" at bounding box center [422, 203] width 49 height 13
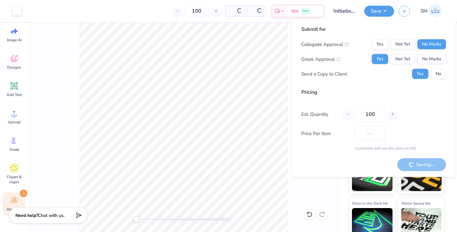
scroll to position [50, 0]
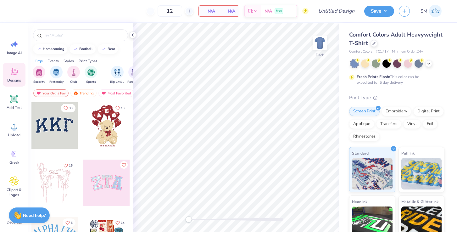
click at [376, 45] on div "Comfort Colors Adult Heavyweight T-Shirt" at bounding box center [396, 39] width 95 height 17
click at [374, 42] on icon at bounding box center [374, 42] width 3 height 3
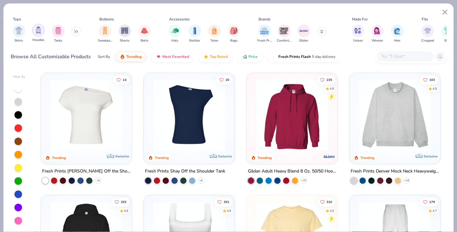
click at [36, 34] on div "filter for Hoodies" at bounding box center [38, 30] width 13 height 13
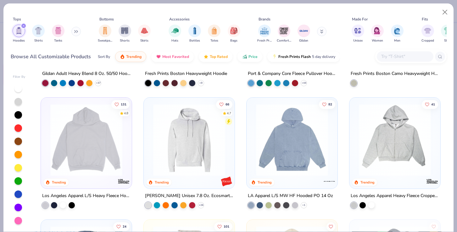
scroll to position [95, 0]
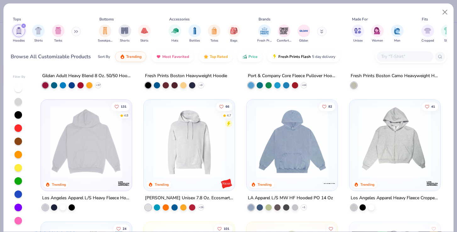
click at [105, 166] on img at bounding box center [86, 142] width 78 height 72
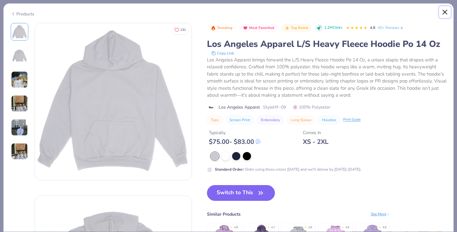
click at [446, 13] on button "Close" at bounding box center [445, 12] width 12 height 12
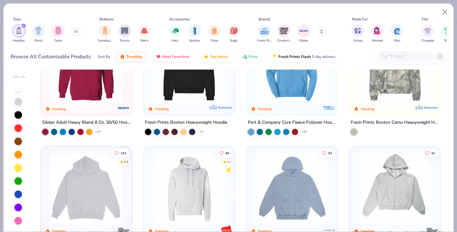
scroll to position [37, 0]
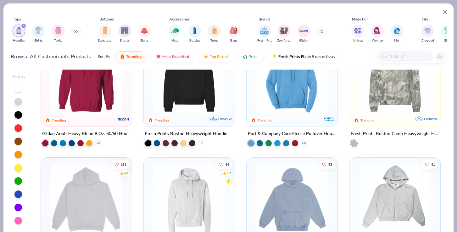
click at [104, 102] on img at bounding box center [86, 78] width 78 height 72
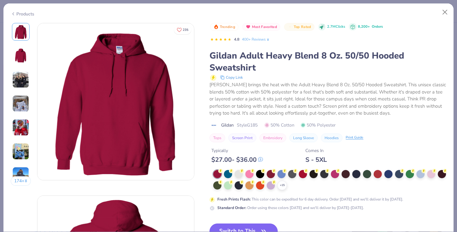
click at [19, 67] on div "174 +" at bounding box center [21, 106] width 20 height 167
click at [21, 58] on img at bounding box center [20, 55] width 15 height 15
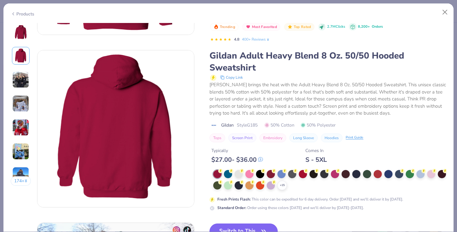
click at [21, 77] on img at bounding box center [20, 79] width 17 height 17
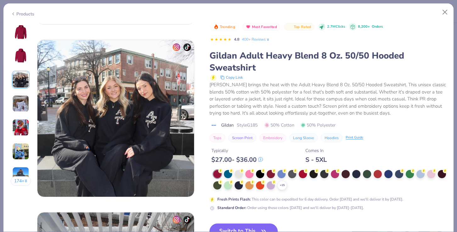
scroll to position [345, 0]
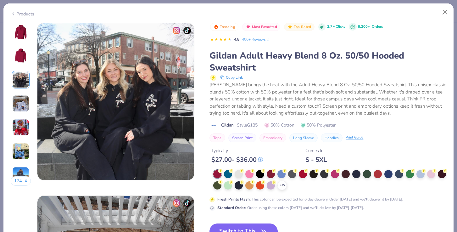
click at [22, 100] on img at bounding box center [20, 103] width 17 height 17
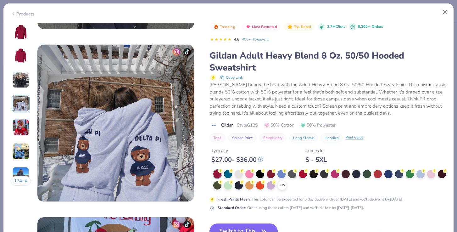
scroll to position [518, 0]
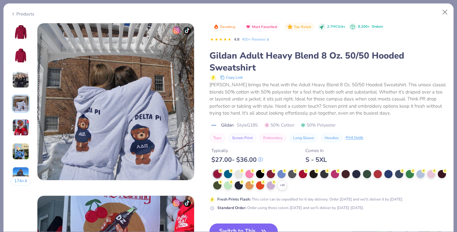
click at [22, 128] on img at bounding box center [20, 127] width 17 height 17
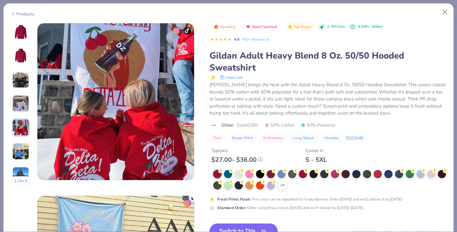
click at [23, 154] on img at bounding box center [20, 151] width 17 height 17
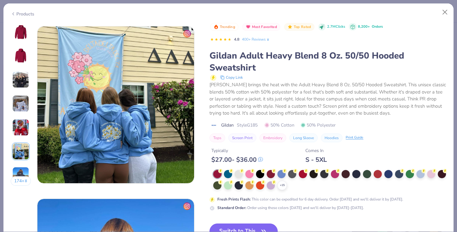
scroll to position [863, 0]
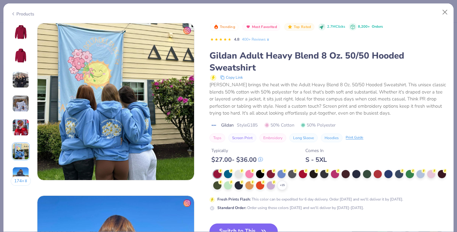
click at [23, 176] on img at bounding box center [20, 175] width 17 height 17
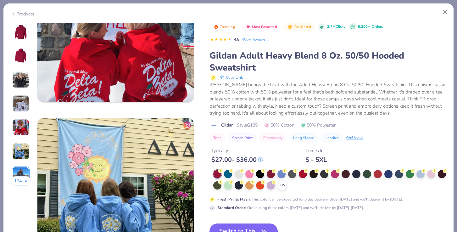
scroll to position [768, 0]
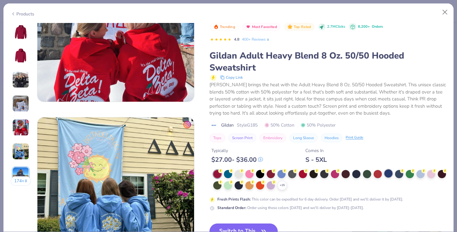
click at [389, 172] on div at bounding box center [389, 173] width 8 height 8
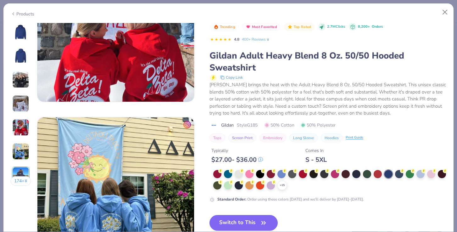
click at [278, 181] on div "+ 15" at bounding box center [329, 180] width 233 height 20
click at [282, 181] on div "+ 15" at bounding box center [282, 185] width 9 height 9
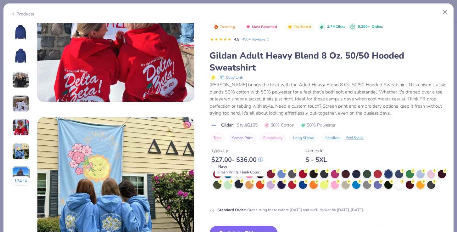
click at [240, 185] on div at bounding box center [239, 184] width 8 height 8
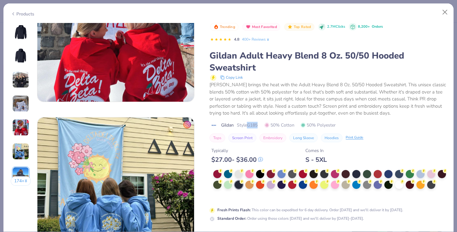
drag, startPoint x: 260, startPoint y: 124, endPoint x: 249, endPoint y: 127, distance: 11.3
click at [249, 127] on div "Gildan Style G185 50% Cotton 50% Polyester" at bounding box center [328, 125] width 237 height 7
